Goal: Navigation & Orientation: Find specific page/section

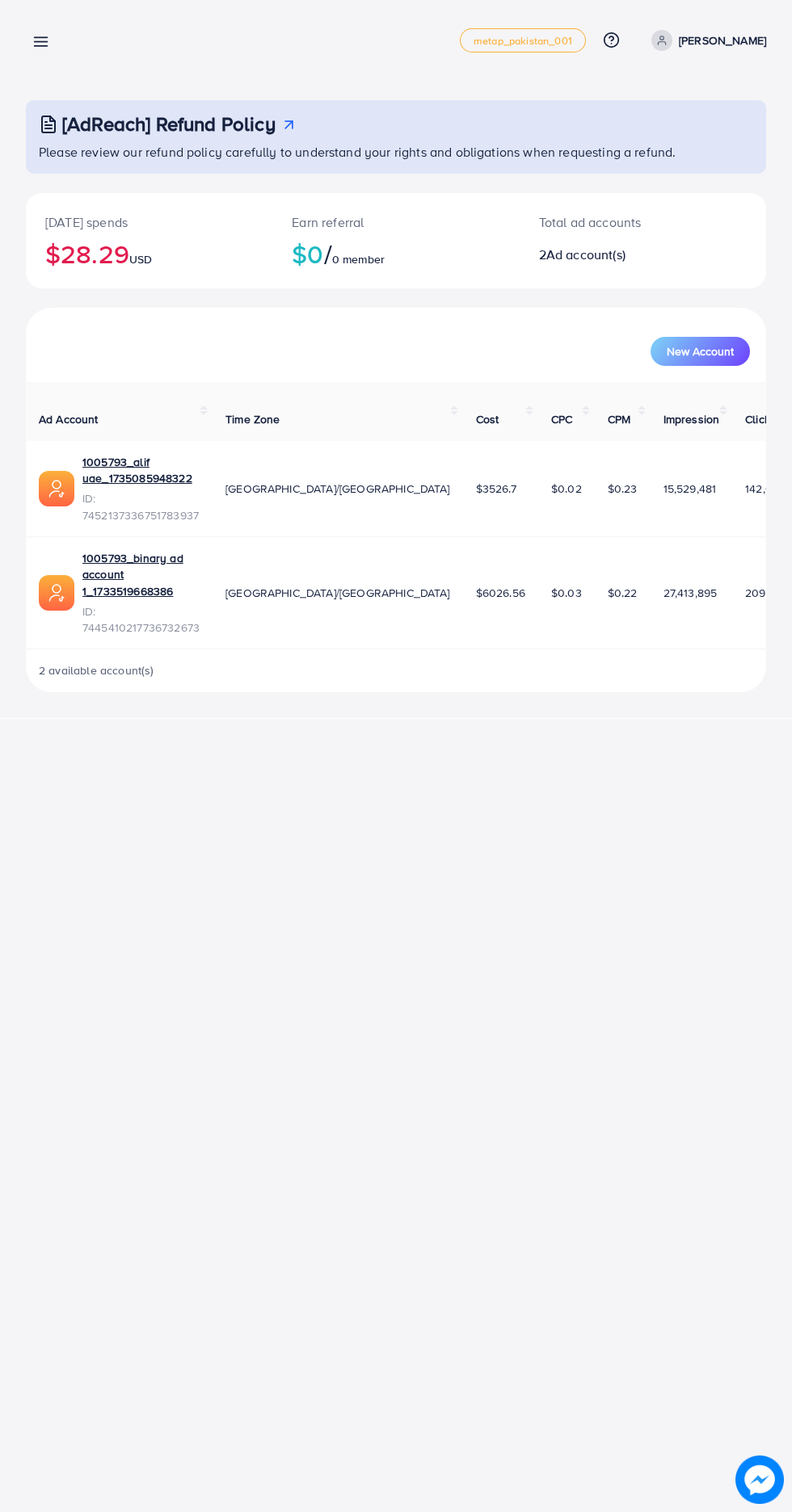
click at [42, 46] on line at bounding box center [41, 46] width 13 height 0
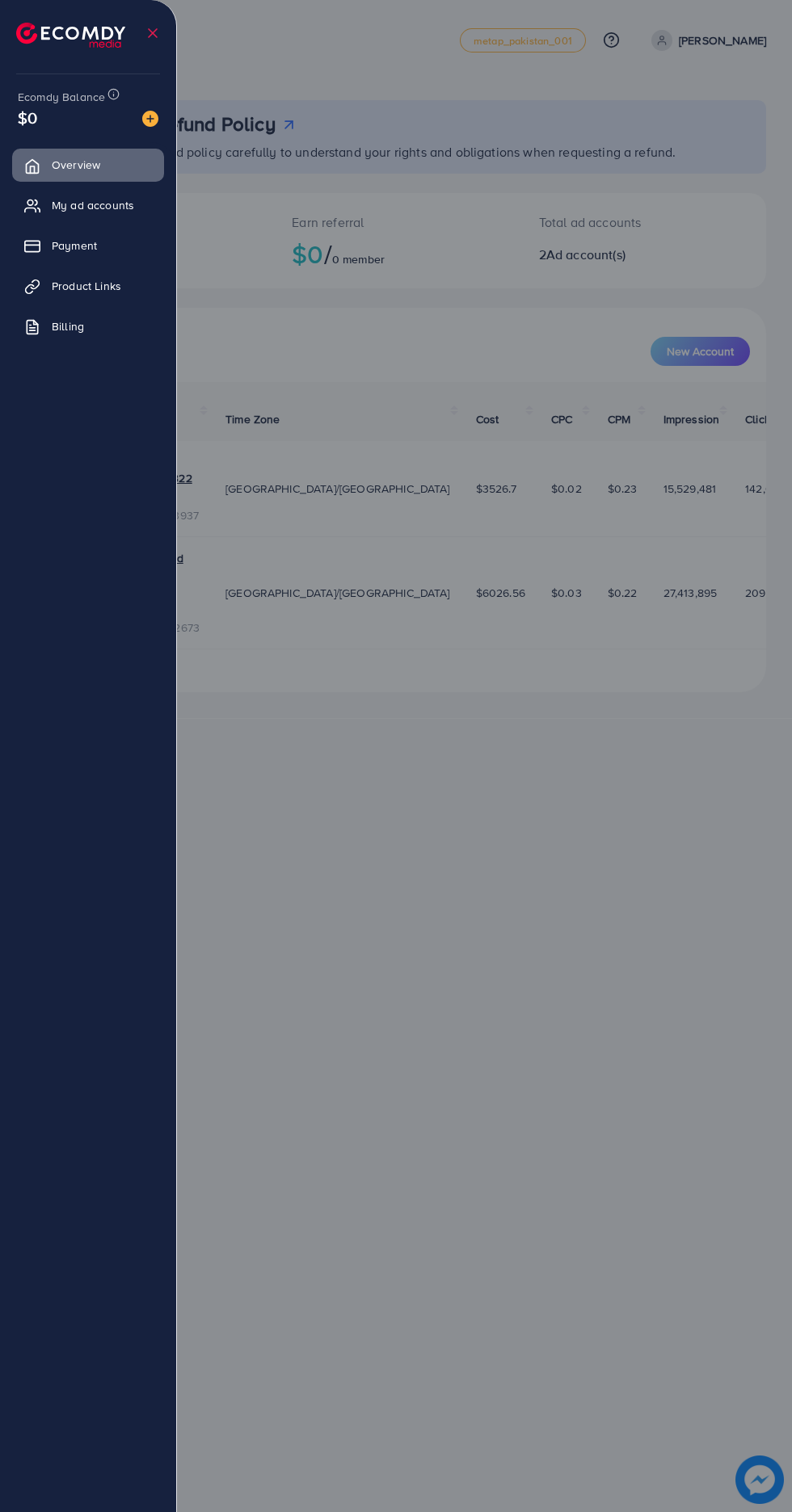
click at [134, 219] on link "My ad accounts" at bounding box center [88, 205] width 152 height 33
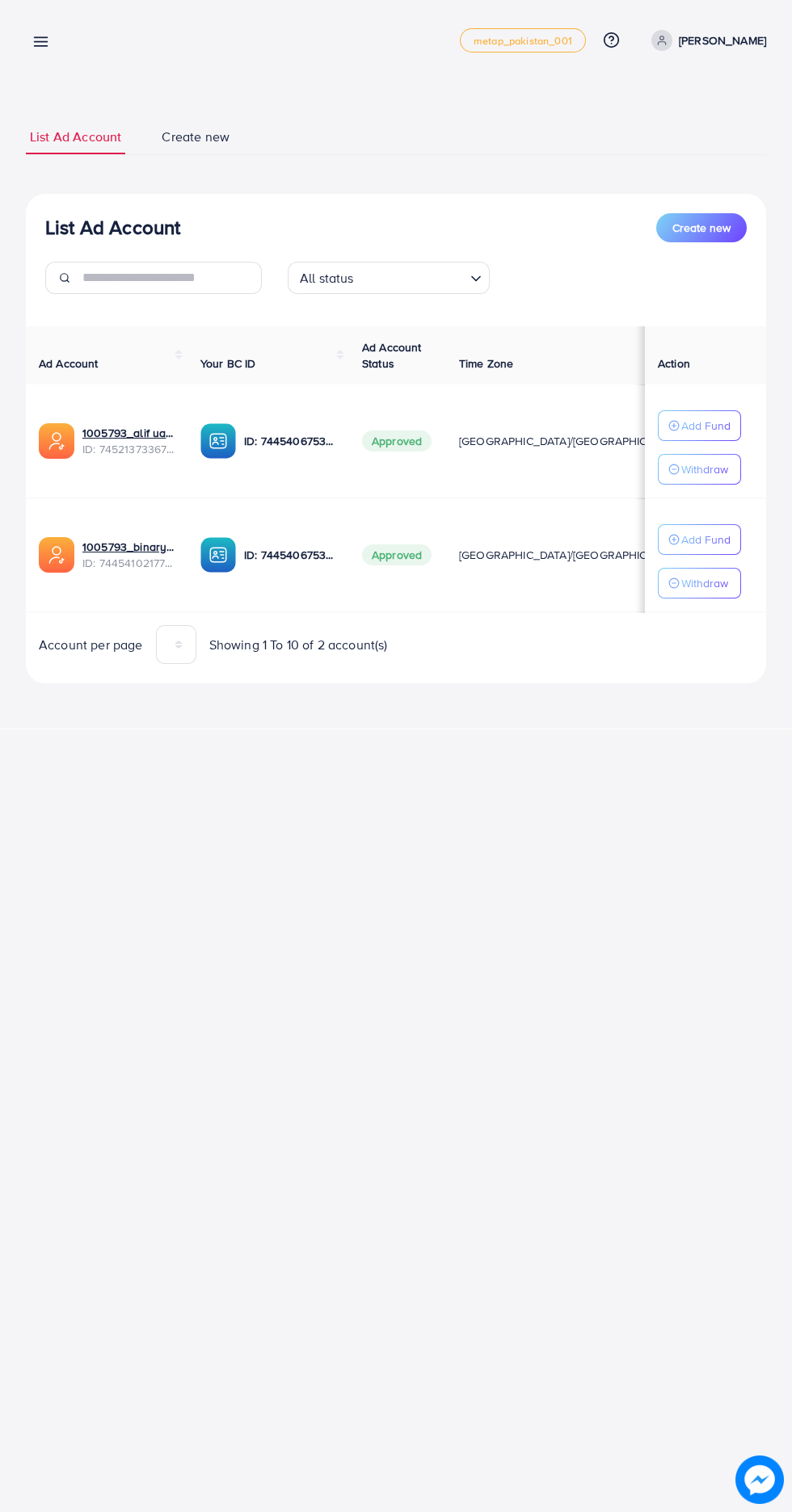
scroll to position [0, 35]
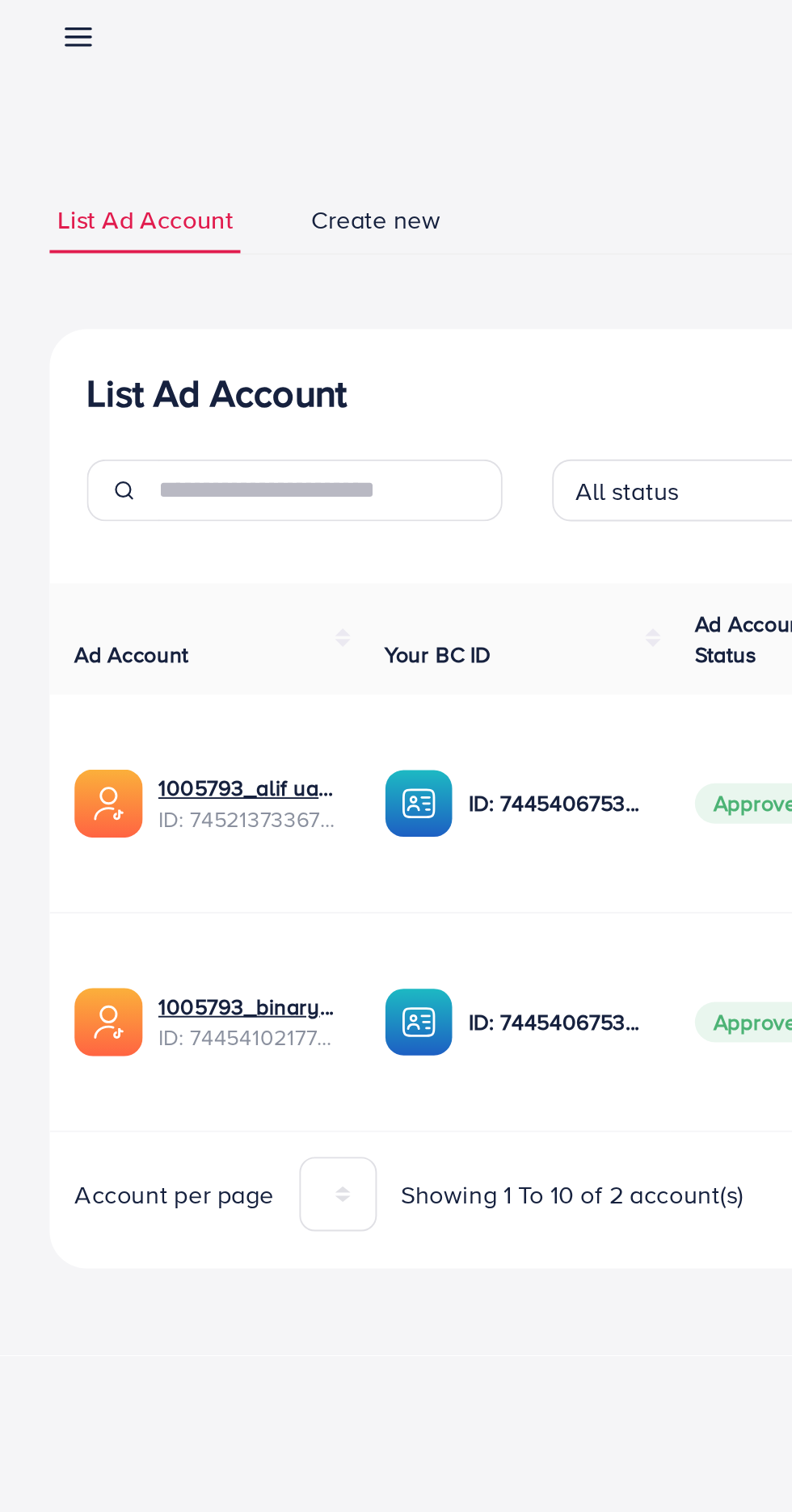
click at [41, 46] on line at bounding box center [41, 46] width 13 height 0
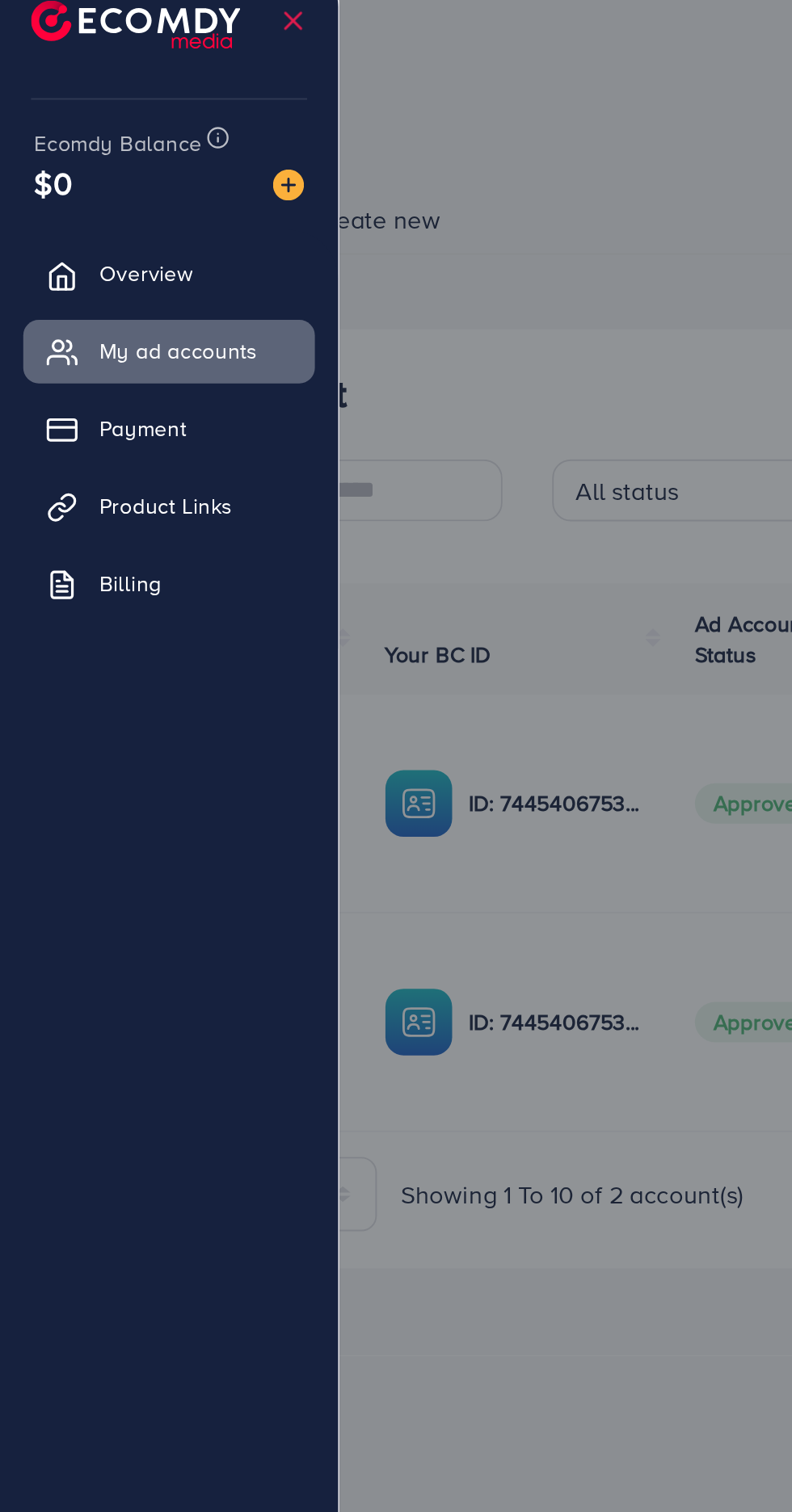
click at [92, 167] on span "Overview" at bounding box center [76, 165] width 49 height 16
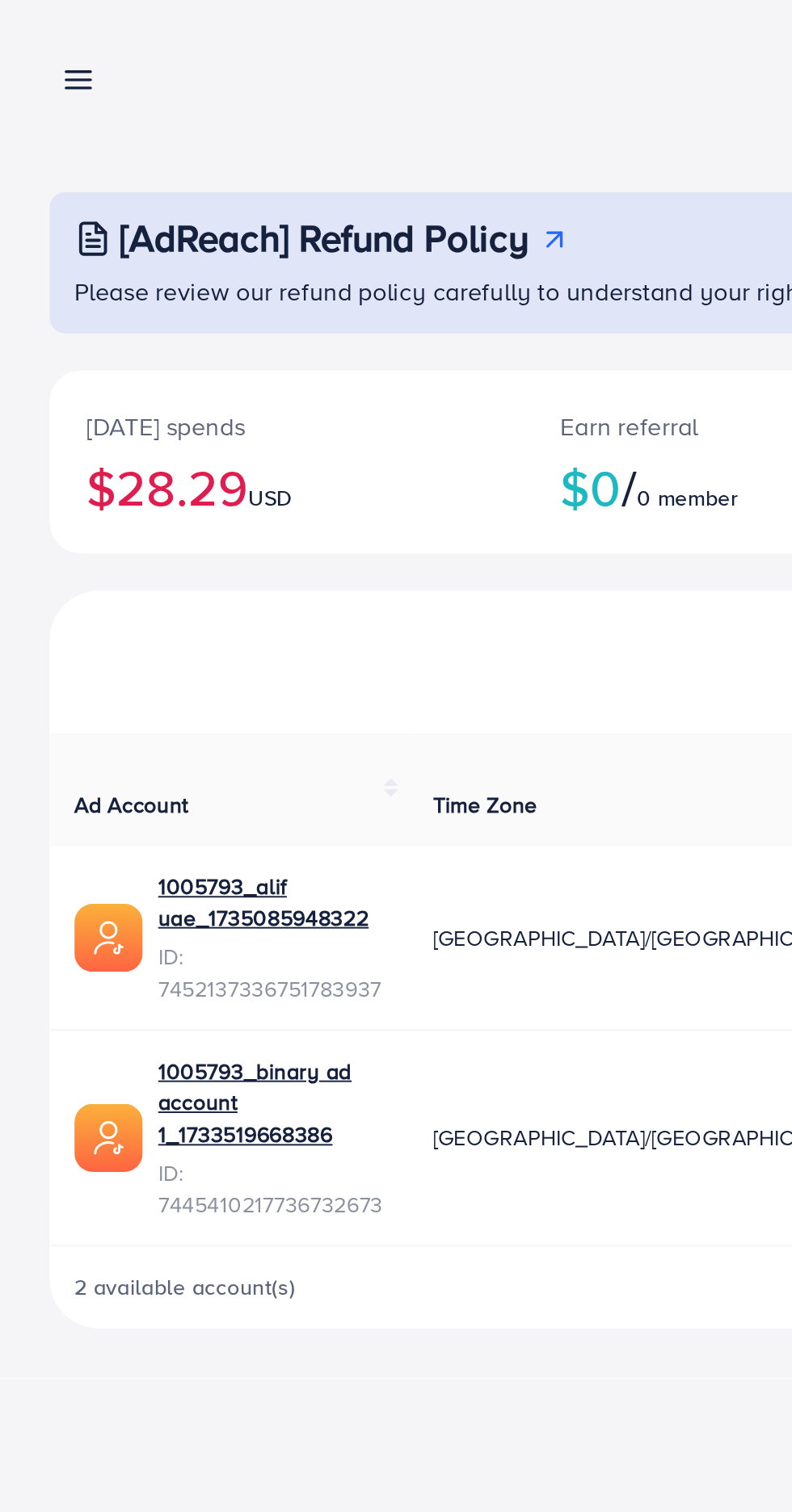
click at [47, 42] on line at bounding box center [41, 42] width 13 height 0
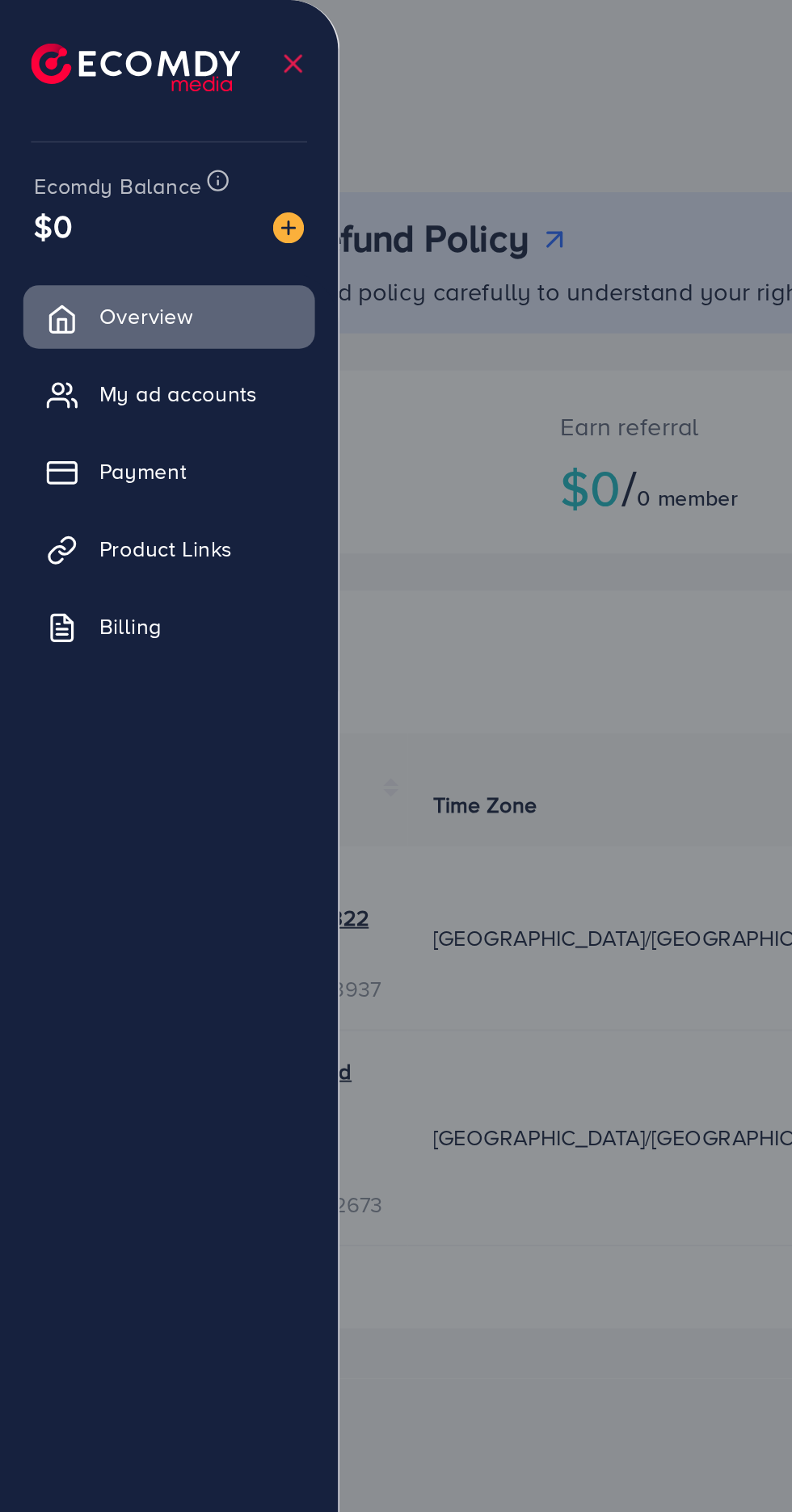
click at [127, 207] on span "My ad accounts" at bounding box center [93, 205] width 82 height 16
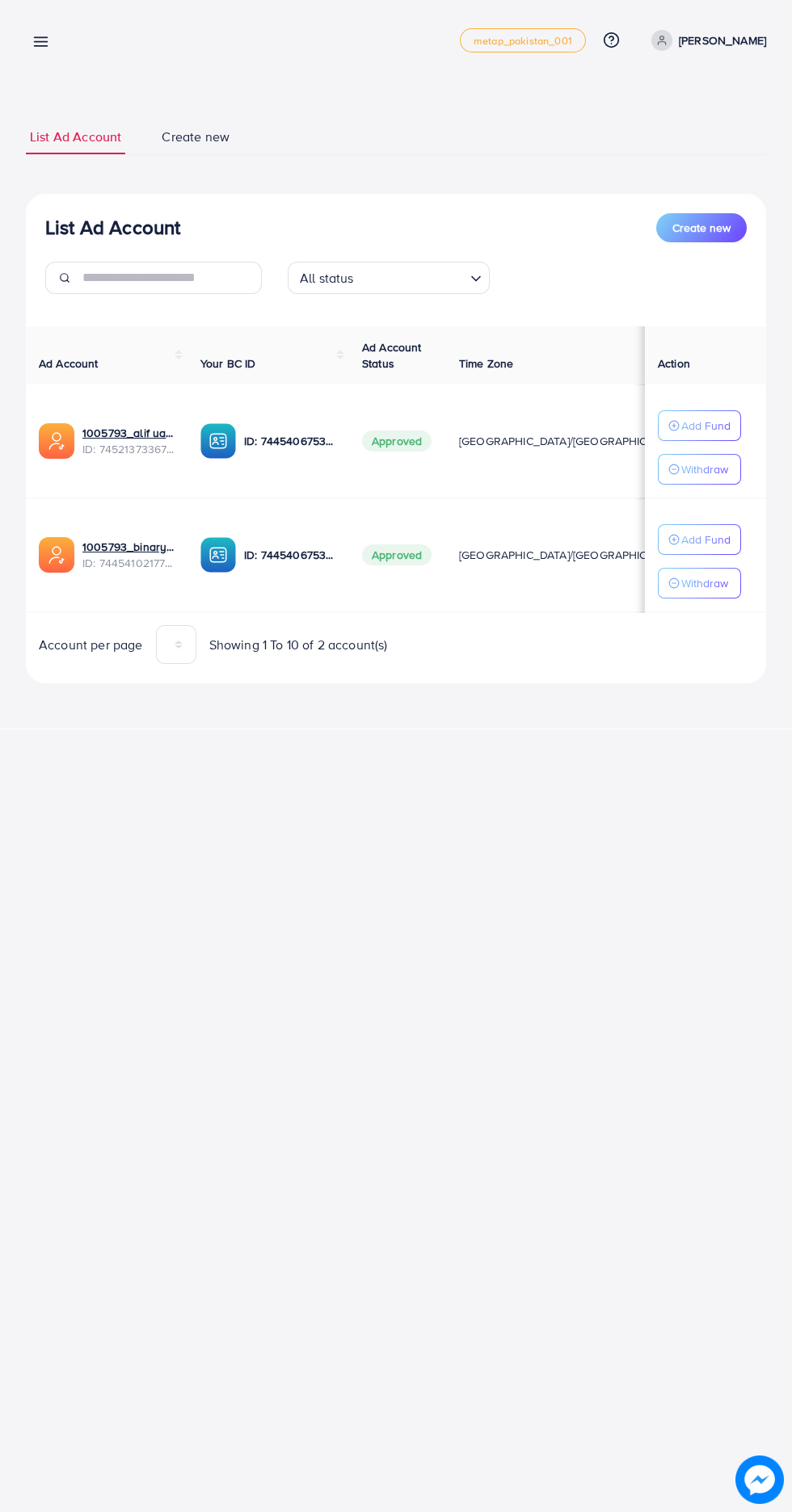
scroll to position [0, 35]
